Goal: Information Seeking & Learning: Learn about a topic

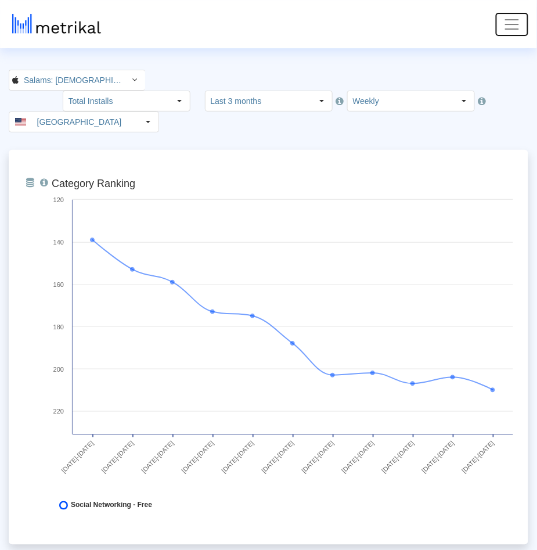
click at [511, 22] on span "Toggle navigation" at bounding box center [511, 24] width 17 height 17
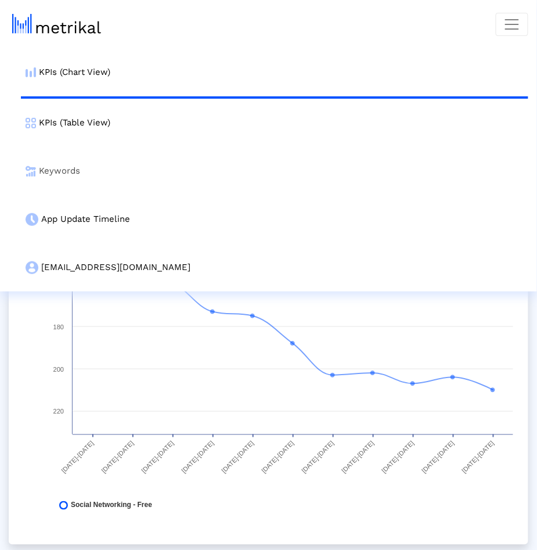
click at [123, 169] on link "Keywords" at bounding box center [275, 171] width 508 height 48
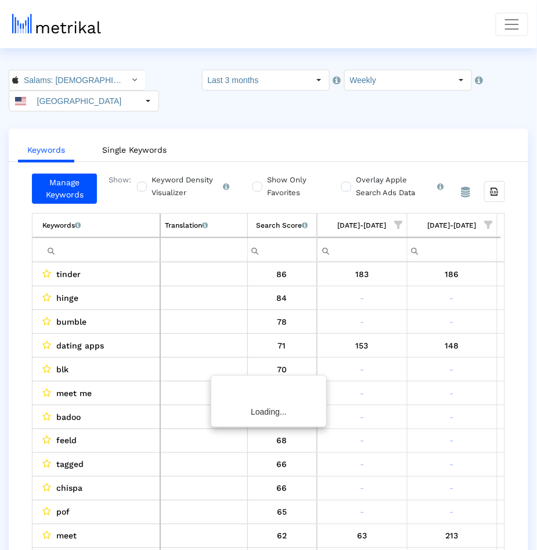
scroll to position [0, 985]
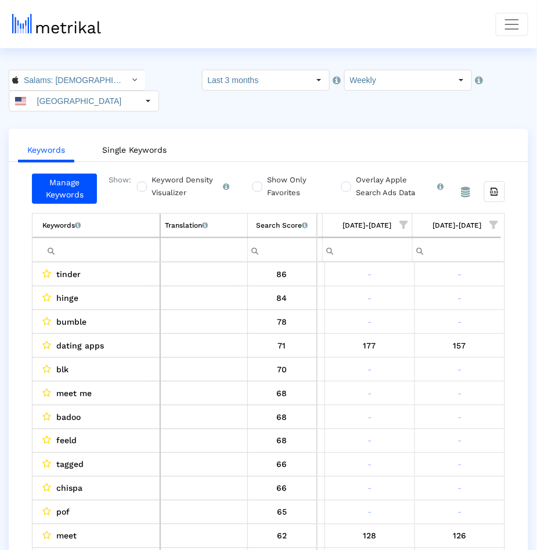
click at [287, 135] on ul "Keywords Single Keywords" at bounding box center [269, 148] width 520 height 27
click at [494, 221] on span "Show filter options for column '08/24/25-08/30/25'" at bounding box center [494, 225] width 8 height 8
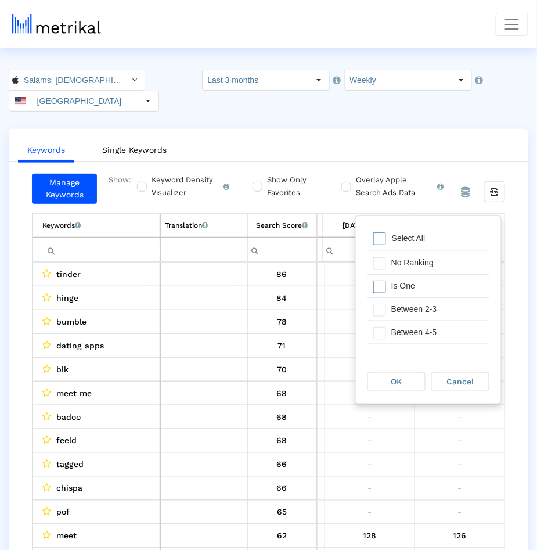
click at [442, 283] on div "Is One" at bounding box center [438, 286] width 104 height 23
click at [442, 311] on div "Between 2-3" at bounding box center [438, 309] width 104 height 23
click at [405, 380] on div "OK" at bounding box center [396, 382] width 57 height 18
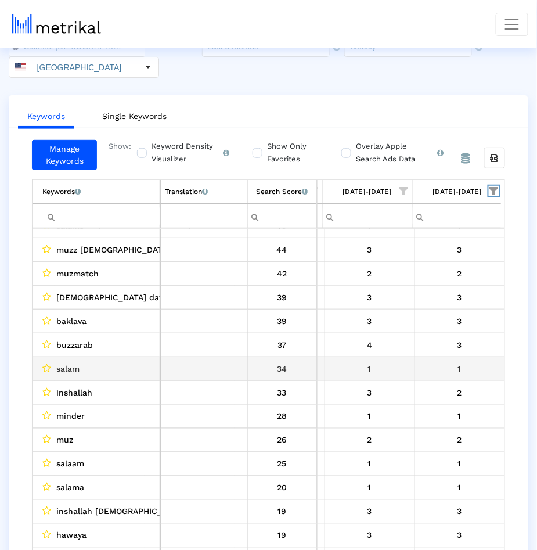
scroll to position [42, 0]
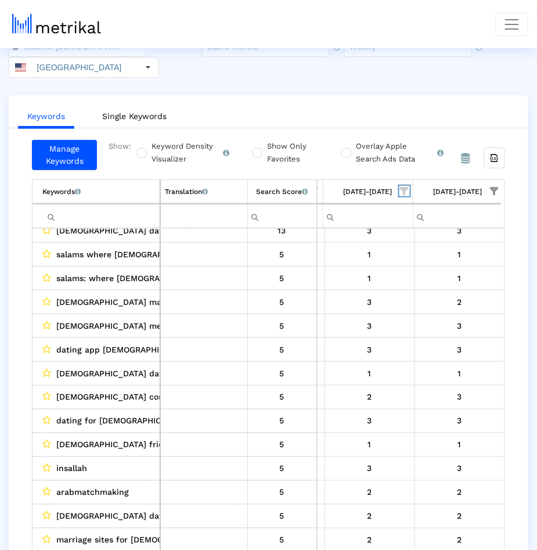
click at [401, 187] on span "Show filter options for column '08/17/25-08/23/25'" at bounding box center [405, 191] width 8 height 8
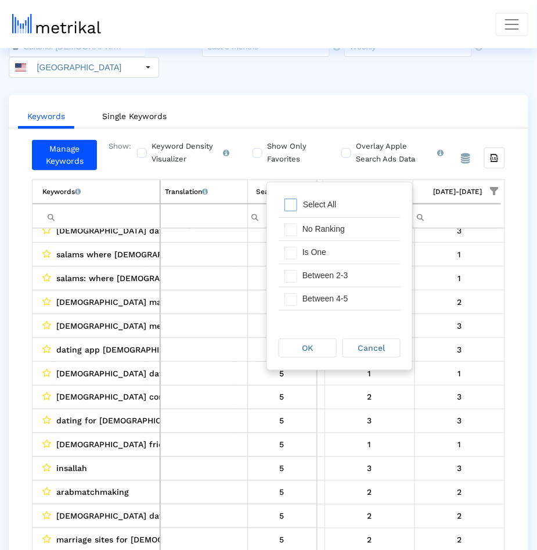
click at [361, 193] on div "Pull down to refresh... Release to refresh... Refreshing... Select All No Ranki…" at bounding box center [339, 254] width 145 height 144
click at [311, 211] on div "Select All" at bounding box center [340, 205] width 122 height 23
click at [311, 252] on div "Is One" at bounding box center [349, 252] width 104 height 23
click at [312, 346] on span "OK" at bounding box center [308, 347] width 11 height 9
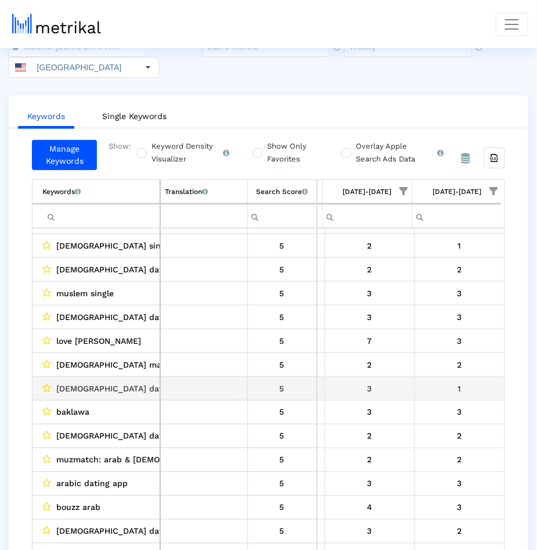
click at [68, 381] on span "[DEMOGRAPHIC_DATA] dating app free" at bounding box center [134, 388] width 156 height 15
drag, startPoint x: 68, startPoint y: 369, endPoint x: 150, endPoint y: 369, distance: 82.5
click at [151, 381] on div "[DEMOGRAPHIC_DATA] dating app free" at bounding box center [98, 388] width 113 height 15
copy span "[DEMOGRAPHIC_DATA] dating app free"
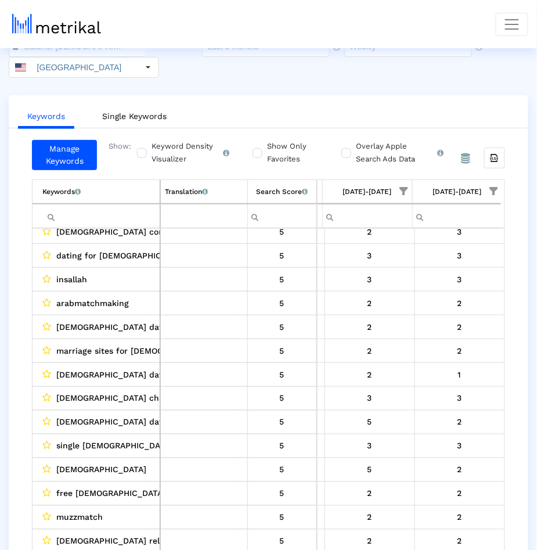
click at [99, 207] on input "Filter cell" at bounding box center [100, 216] width 117 height 19
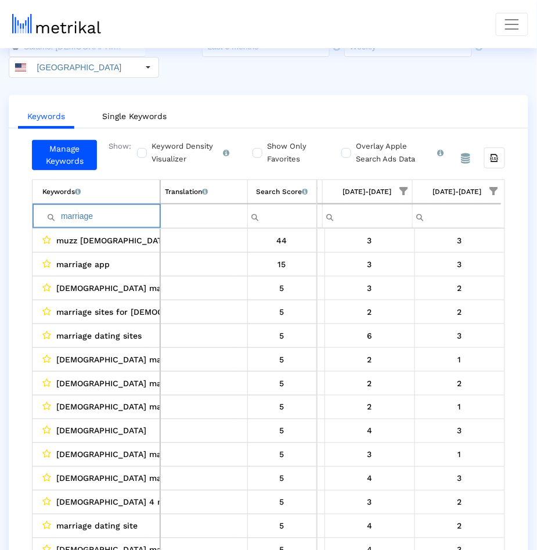
type input "marriage"
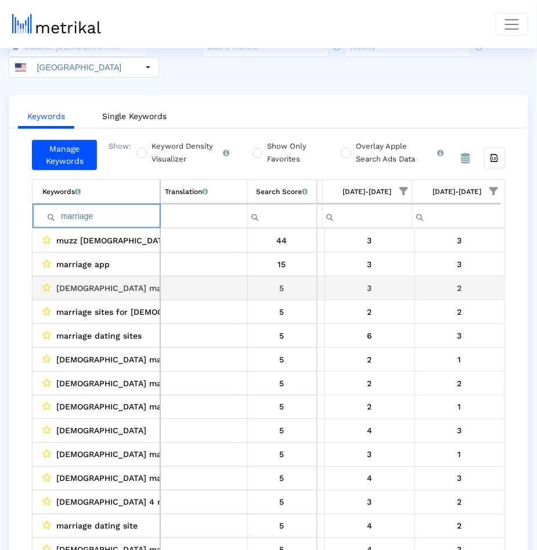
click at [68, 280] on span "[DEMOGRAPHIC_DATA] marriage app" at bounding box center [129, 287] width 146 height 15
drag, startPoint x: 68, startPoint y: 265, endPoint x: 130, endPoint y: 265, distance: 61.6
click at [130, 280] on span "[DEMOGRAPHIC_DATA] marriage app" at bounding box center [129, 287] width 146 height 15
copy span "[DEMOGRAPHIC_DATA] marriage app"
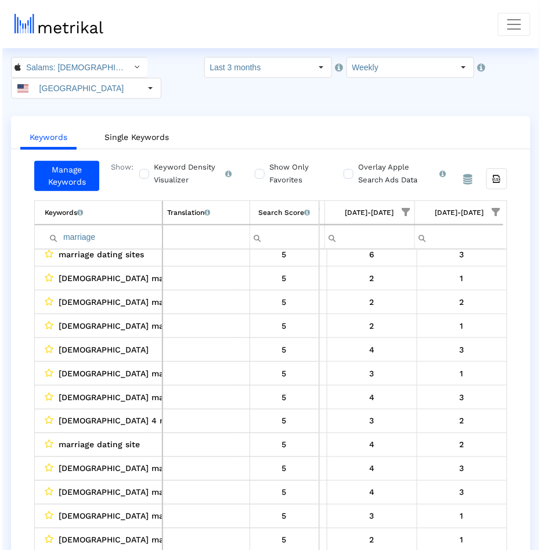
scroll to position [0, 0]
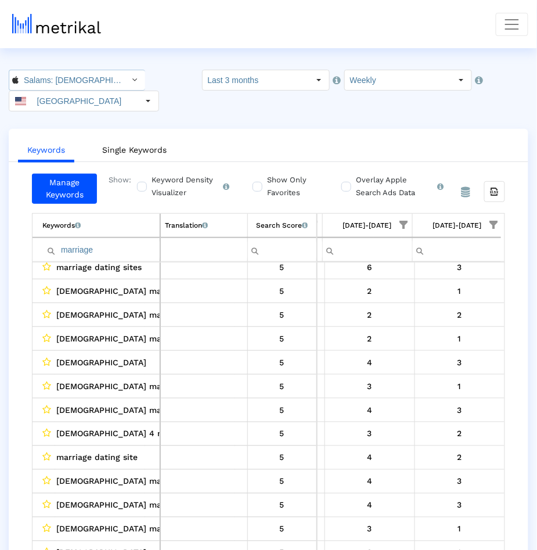
click at [48, 74] on input "Salams: [DEMOGRAPHIC_DATA] [DEMOGRAPHIC_DATA] Marriage < 965359176 >" at bounding box center [71, 80] width 105 height 20
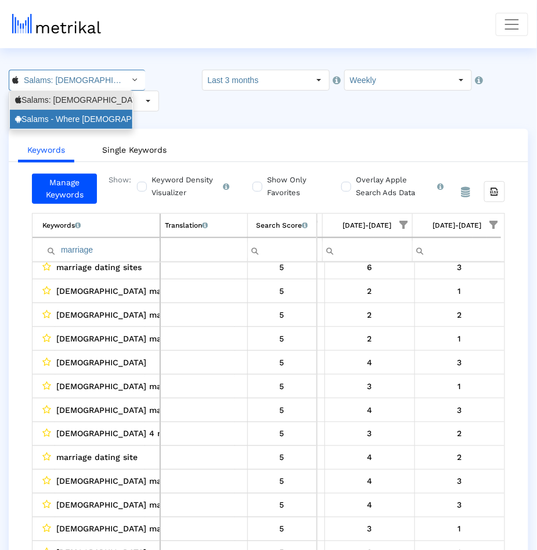
click at [48, 110] on div "Salams - Where [DEMOGRAPHIC_DATA] Meet <com.minderapps.minder>" at bounding box center [71, 119] width 123 height 19
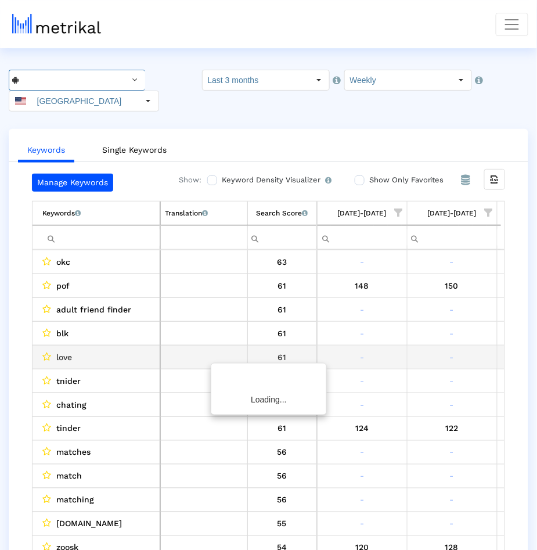
scroll to position [0, 985]
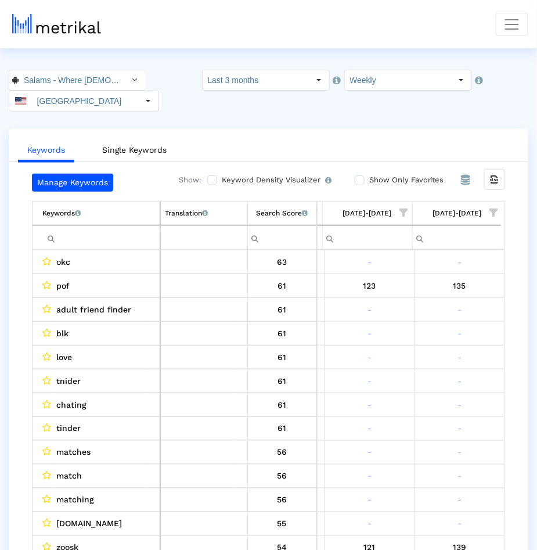
click at [496, 208] on span "Show filter options for column '08/24/25-08/30/25'" at bounding box center [494, 212] width 8 height 8
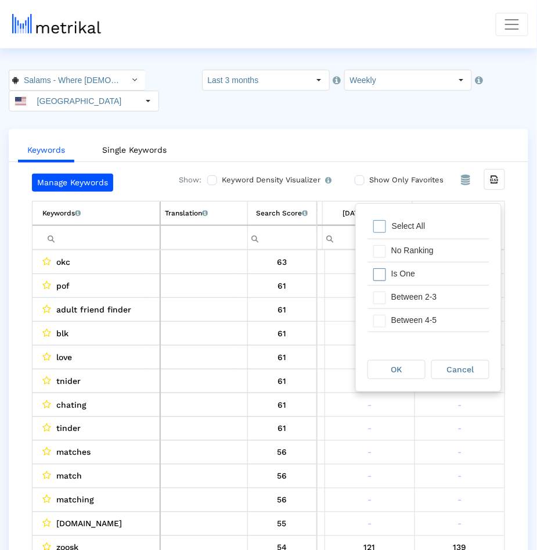
click at [431, 283] on div "Is One" at bounding box center [438, 273] width 104 height 23
click at [431, 295] on div "Between 2-3" at bounding box center [438, 297] width 104 height 23
click at [432, 318] on div "Between 4-5" at bounding box center [438, 320] width 104 height 23
click at [402, 322] on div "Between 6-10" at bounding box center [438, 323] width 104 height 23
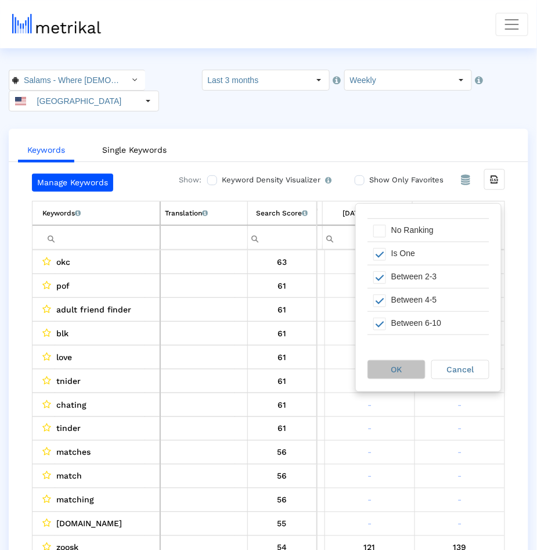
click at [394, 375] on div "OK" at bounding box center [396, 370] width 57 height 18
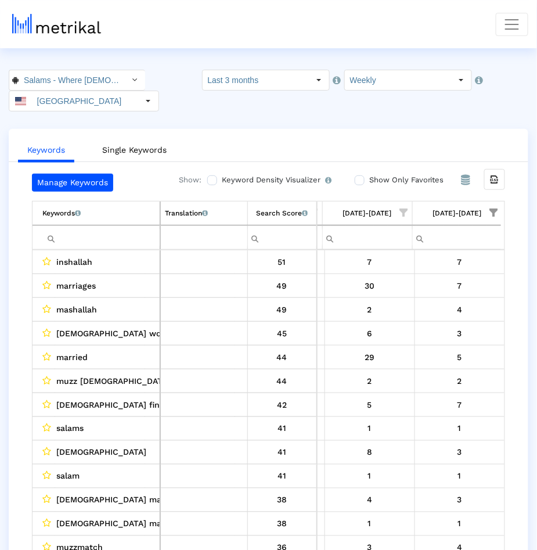
click at [369, 107] on crea-index "Salams - Where [DEMOGRAPHIC_DATA] Meet < com.minderapps.minder > Pull down to r…" at bounding box center [268, 332] width 537 height 524
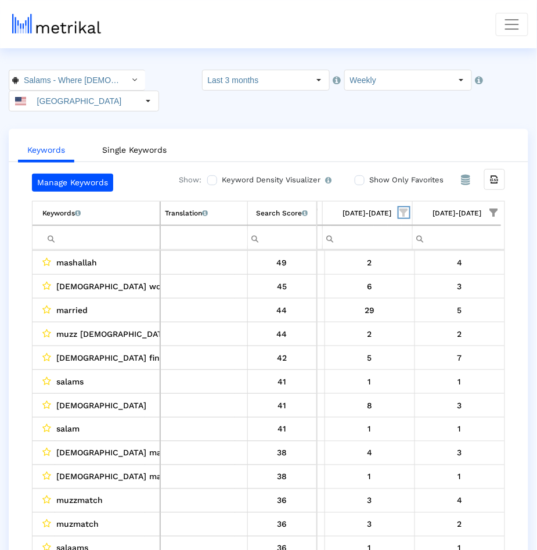
click at [401, 208] on span "Show filter options for column '08/17/25-08/23/25'" at bounding box center [404, 212] width 8 height 8
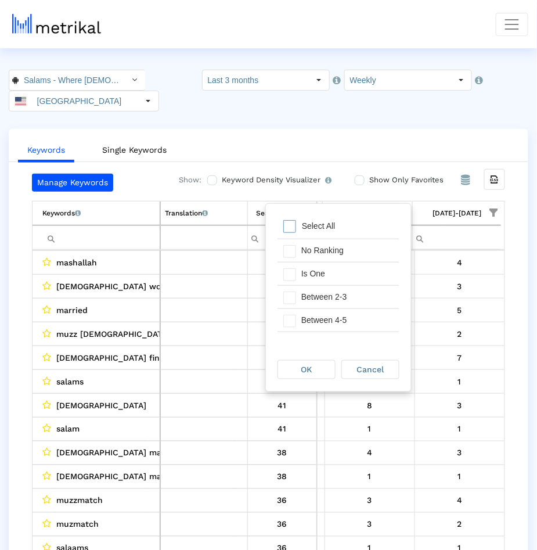
click at [344, 221] on div "Select All" at bounding box center [339, 226] width 122 height 23
click at [330, 280] on div "Is One" at bounding box center [348, 273] width 104 height 23
click at [317, 371] on div "OK" at bounding box center [306, 370] width 57 height 18
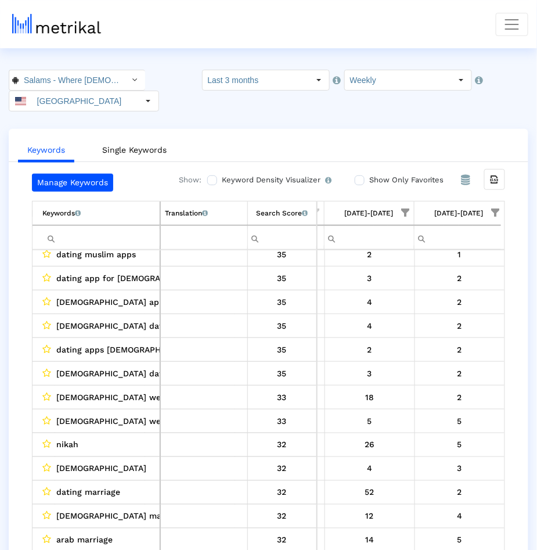
click at [63, 390] on span "[DEMOGRAPHIC_DATA] wedding" at bounding box center [119, 397] width 127 height 15
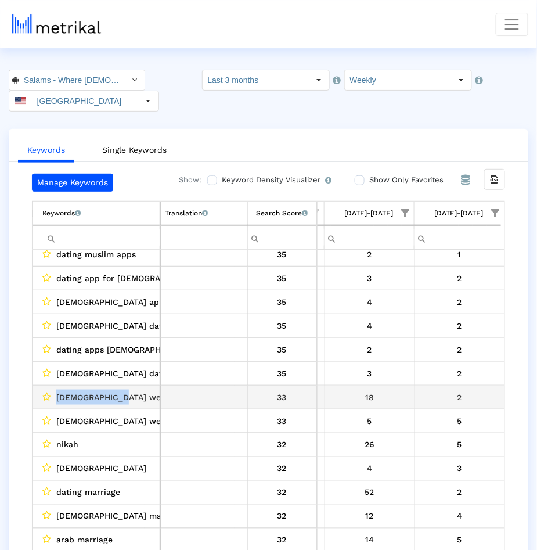
drag, startPoint x: 63, startPoint y: 369, endPoint x: 99, endPoint y: 368, distance: 36.0
click at [100, 390] on span "[DEMOGRAPHIC_DATA] wedding" at bounding box center [119, 397] width 127 height 15
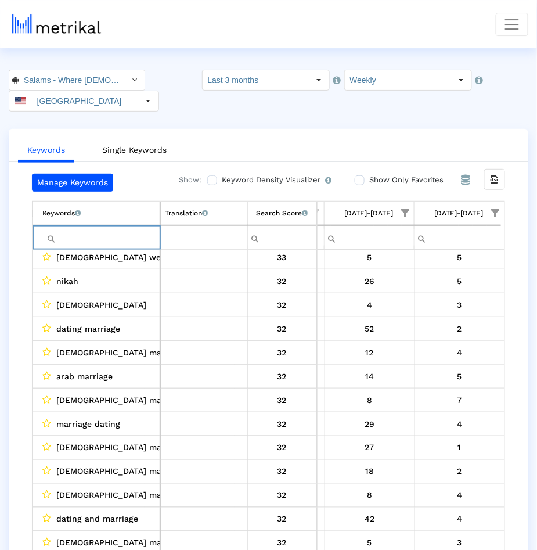
click at [101, 228] on input "Filter cell" at bounding box center [100, 237] width 117 height 19
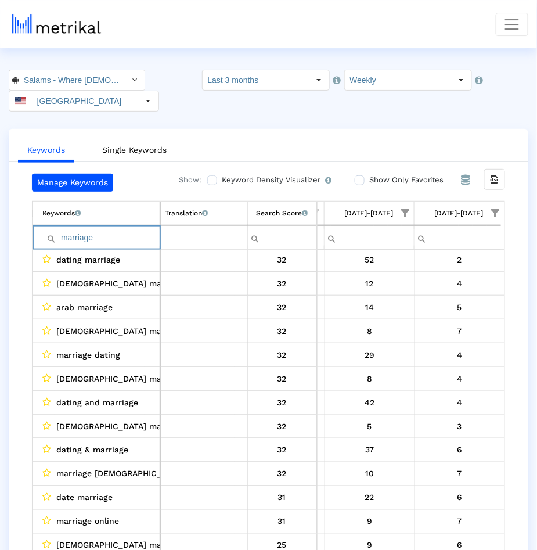
type input "marriage"
click at [503, 19] on button "Toggle navigation" at bounding box center [512, 24] width 33 height 23
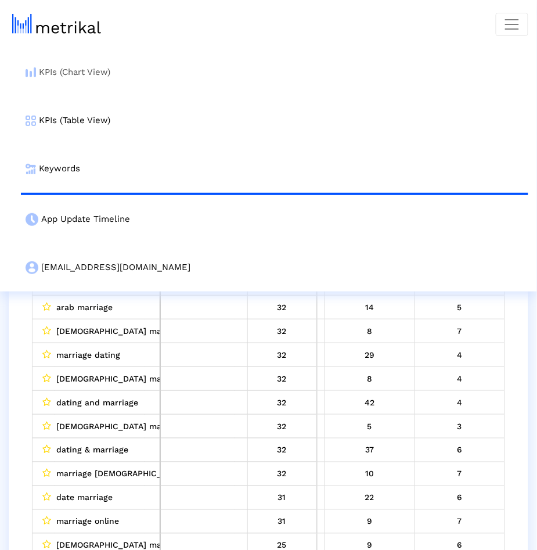
click at [170, 78] on link "KPIs (Chart View)" at bounding box center [275, 72] width 508 height 48
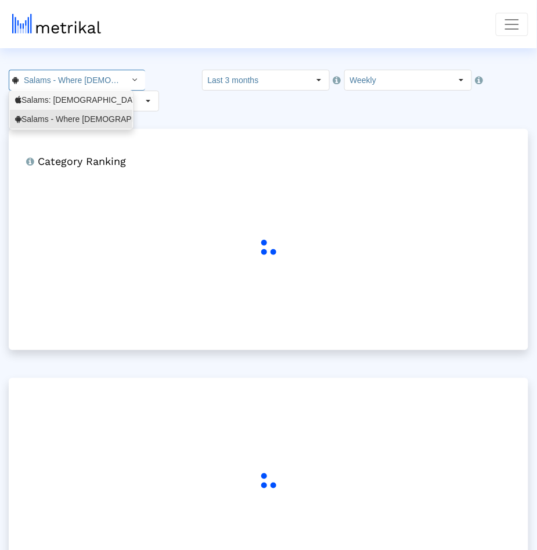
scroll to position [0, 129]
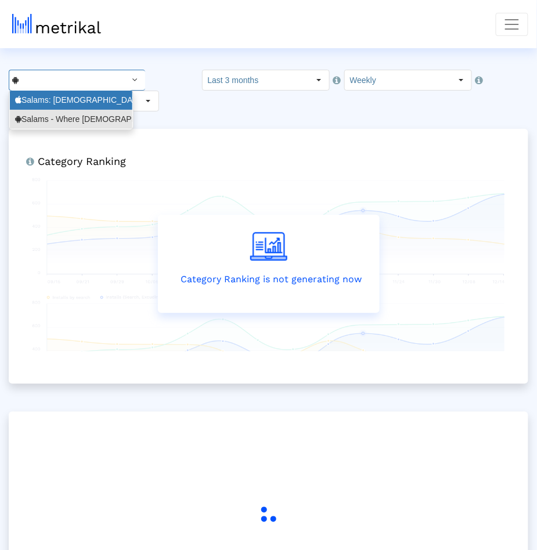
click at [66, 95] on div "Salams: [DEMOGRAPHIC_DATA] [DEMOGRAPHIC_DATA] Marriage <965359176>" at bounding box center [71, 100] width 112 height 11
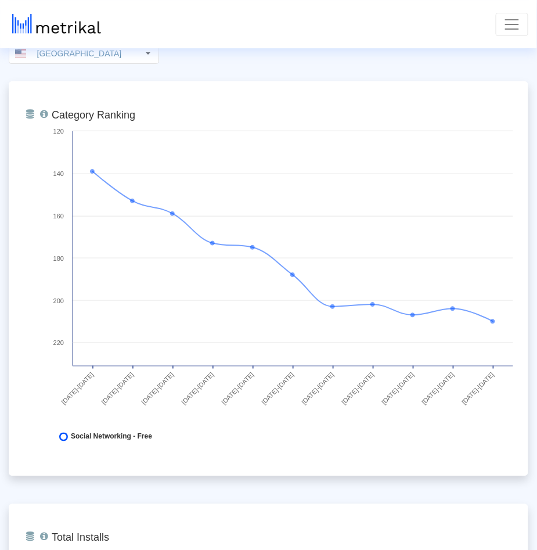
scroll to position [0, 0]
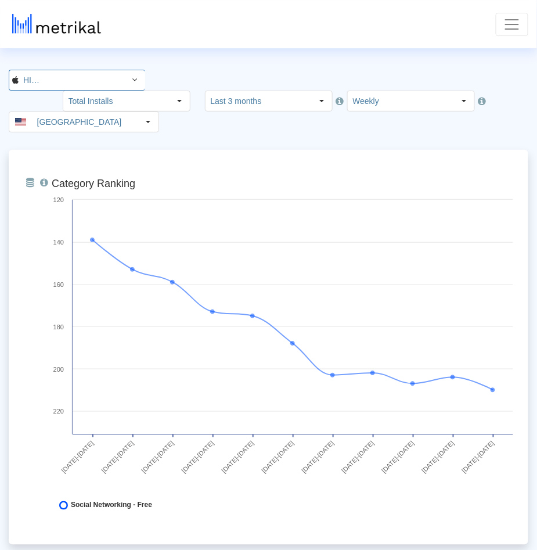
click at [75, 82] on input "Salams: [DEMOGRAPHIC_DATA] [DEMOGRAPHIC_DATA] Marriage < 965359176 >" at bounding box center [71, 80] width 105 height 20
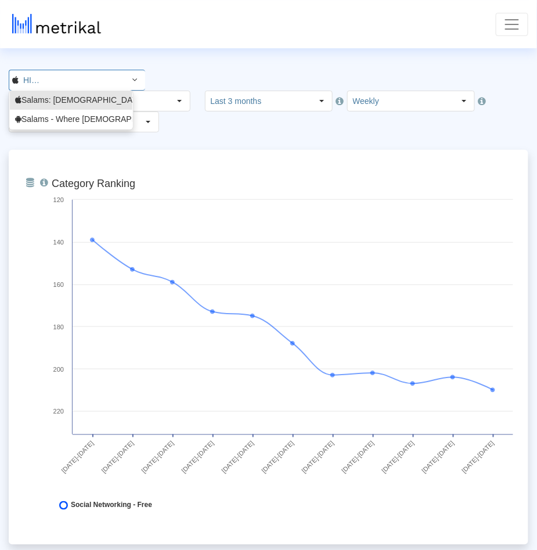
click at [75, 82] on input "Salams: [DEMOGRAPHIC_DATA] [DEMOGRAPHIC_DATA] Marriage < 965359176 >" at bounding box center [71, 80] width 105 height 20
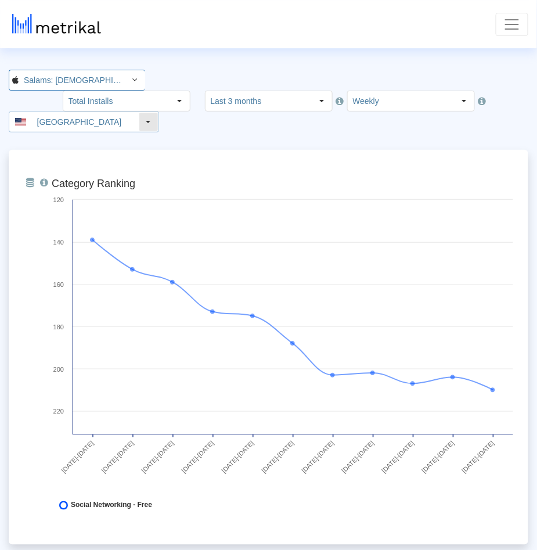
scroll to position [0, 82]
click at [72, 70] on input "Salams: [DEMOGRAPHIC_DATA] [DEMOGRAPHIC_DATA] Marriage < 965359176 >" at bounding box center [71, 80] width 105 height 20
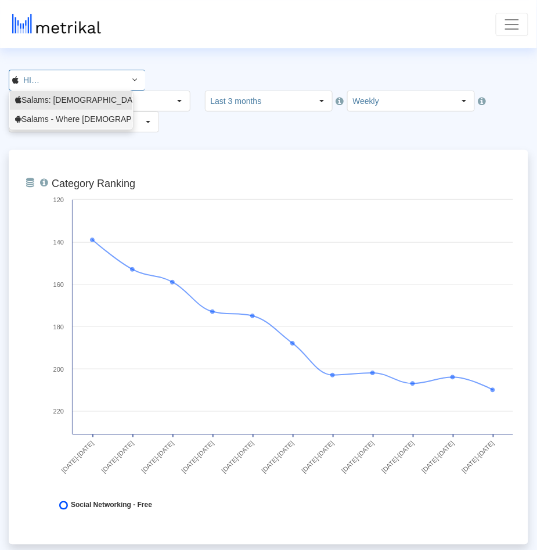
click at [62, 114] on div "Salams - Where [DEMOGRAPHIC_DATA] Meet <com.minderapps.minder>" at bounding box center [71, 119] width 112 height 11
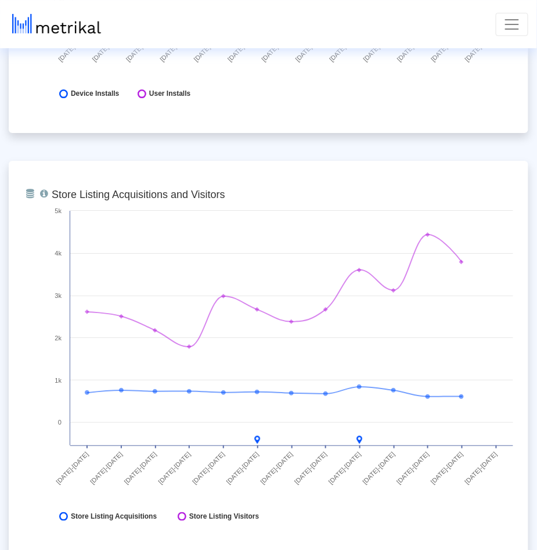
scroll to position [0, 0]
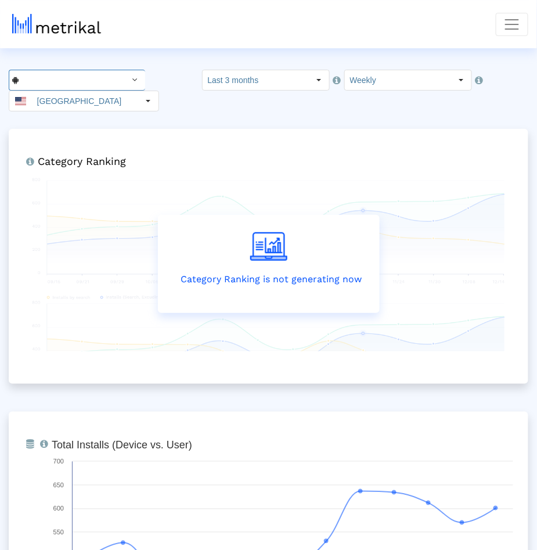
click at [53, 82] on input "Salams - Where [DEMOGRAPHIC_DATA] Meet < com.minderapps.minder >" at bounding box center [71, 80] width 105 height 20
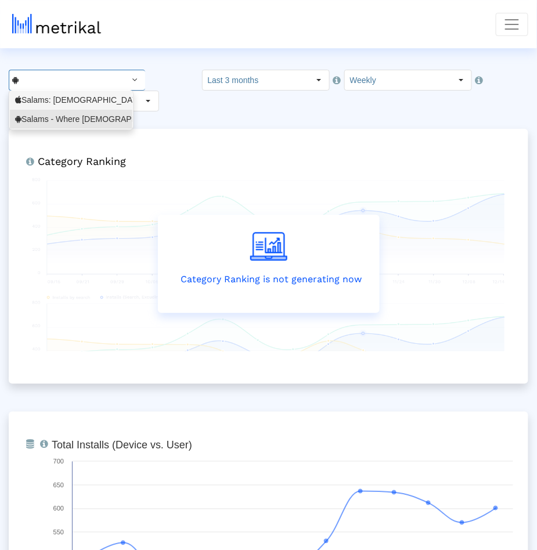
click at [53, 102] on div "Salams: [DEMOGRAPHIC_DATA] [DEMOGRAPHIC_DATA] Marriage <965359176>" at bounding box center [71, 100] width 112 height 11
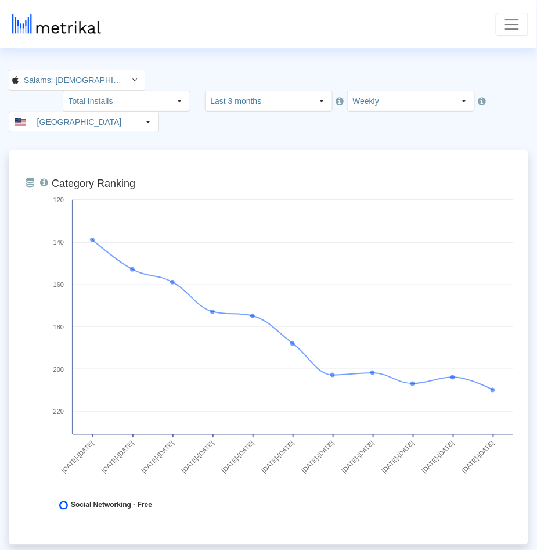
scroll to position [0, 82]
